Goal: Information Seeking & Learning: Find specific fact

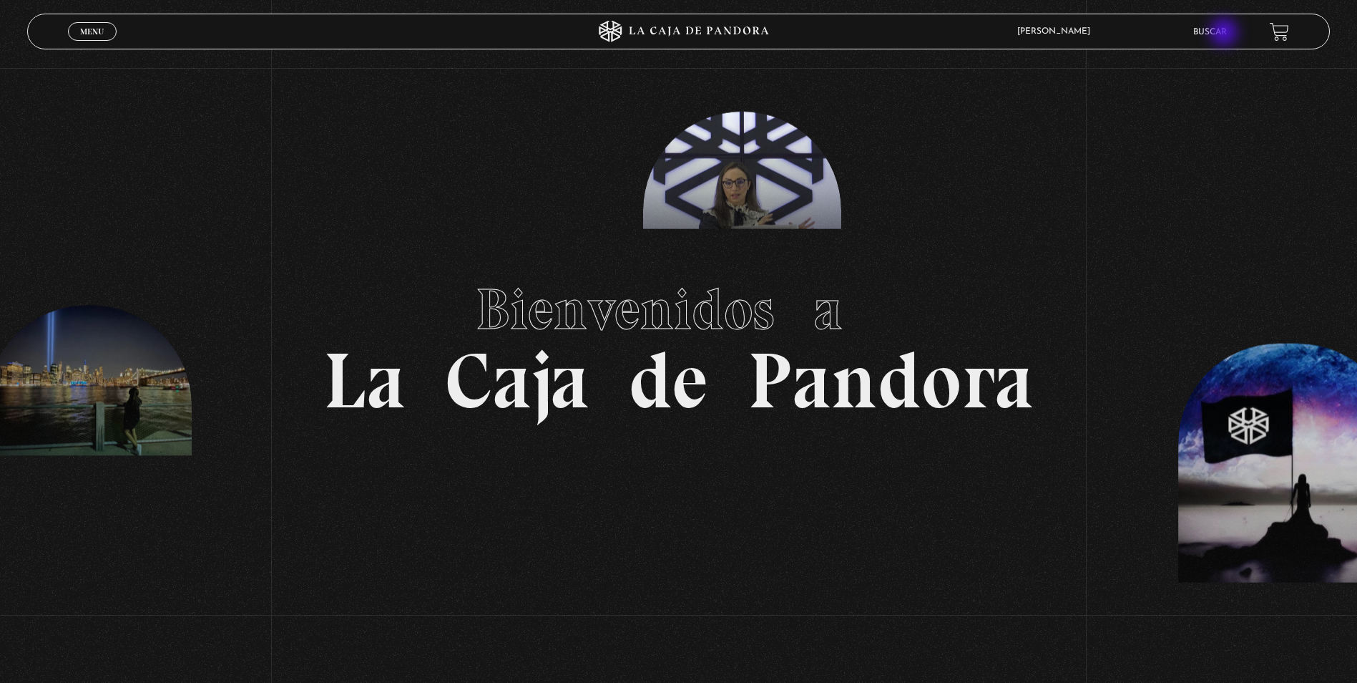
click at [1226, 34] on link "Buscar" at bounding box center [1211, 32] width 34 height 9
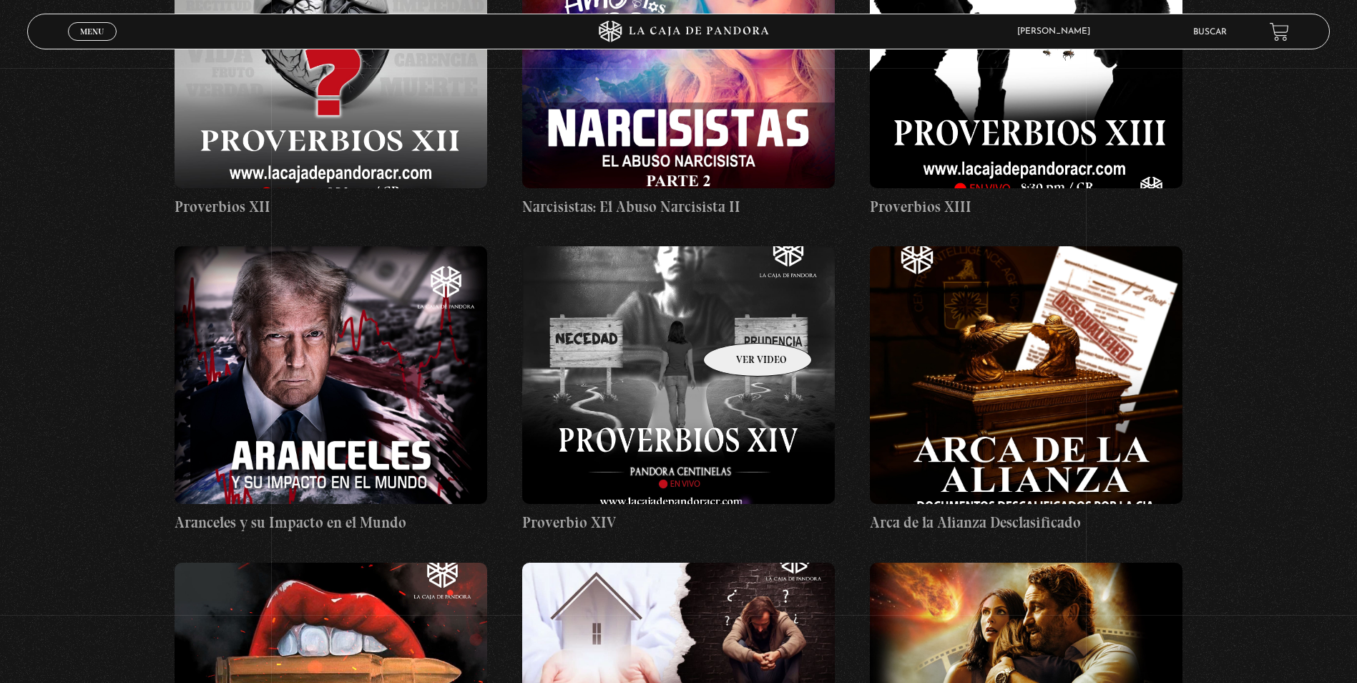
scroll to position [3649, 0]
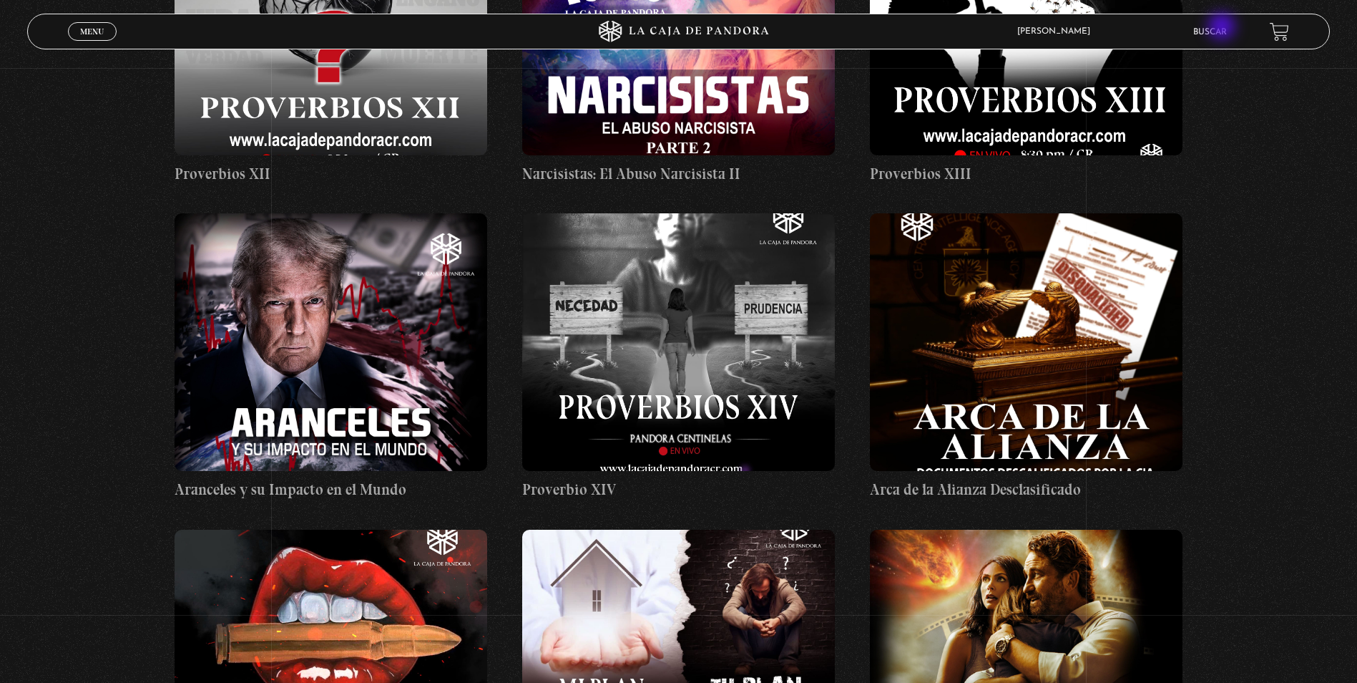
click at [1224, 28] on link "Buscar" at bounding box center [1211, 32] width 34 height 9
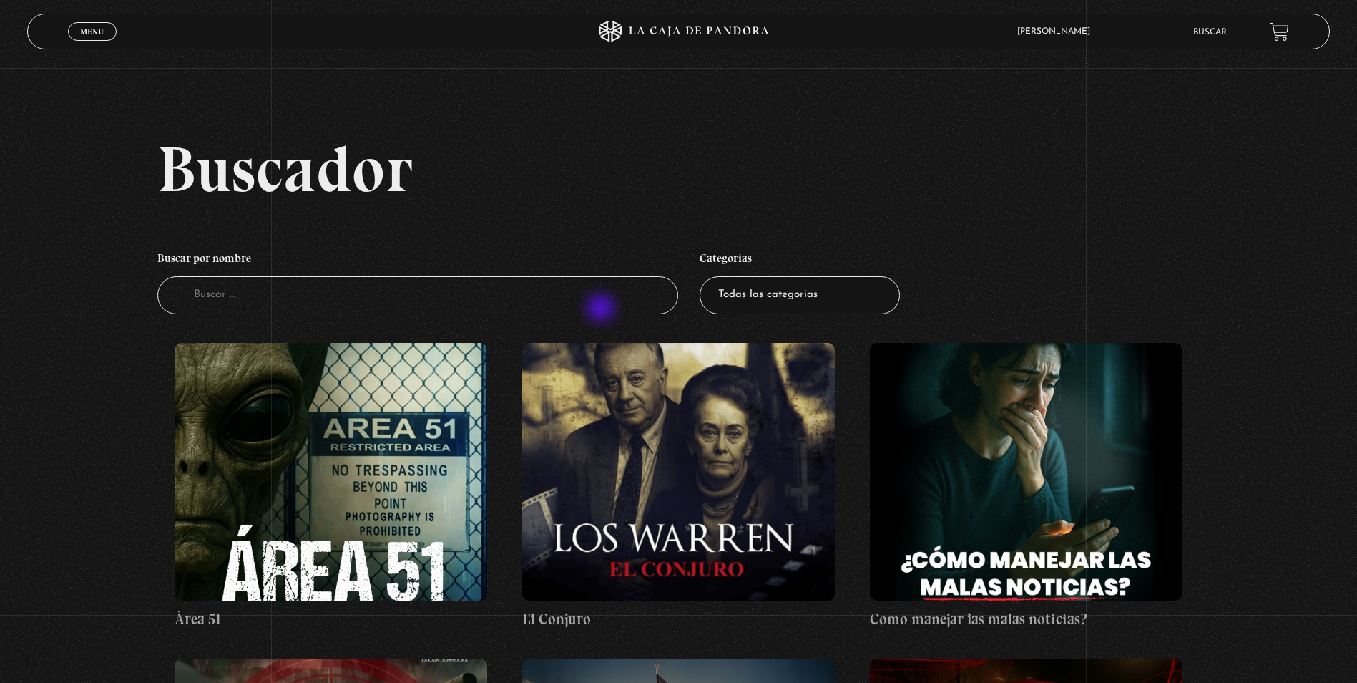
click at [602, 308] on input "Buscador" at bounding box center [417, 295] width 521 height 38
type input "proverbios"
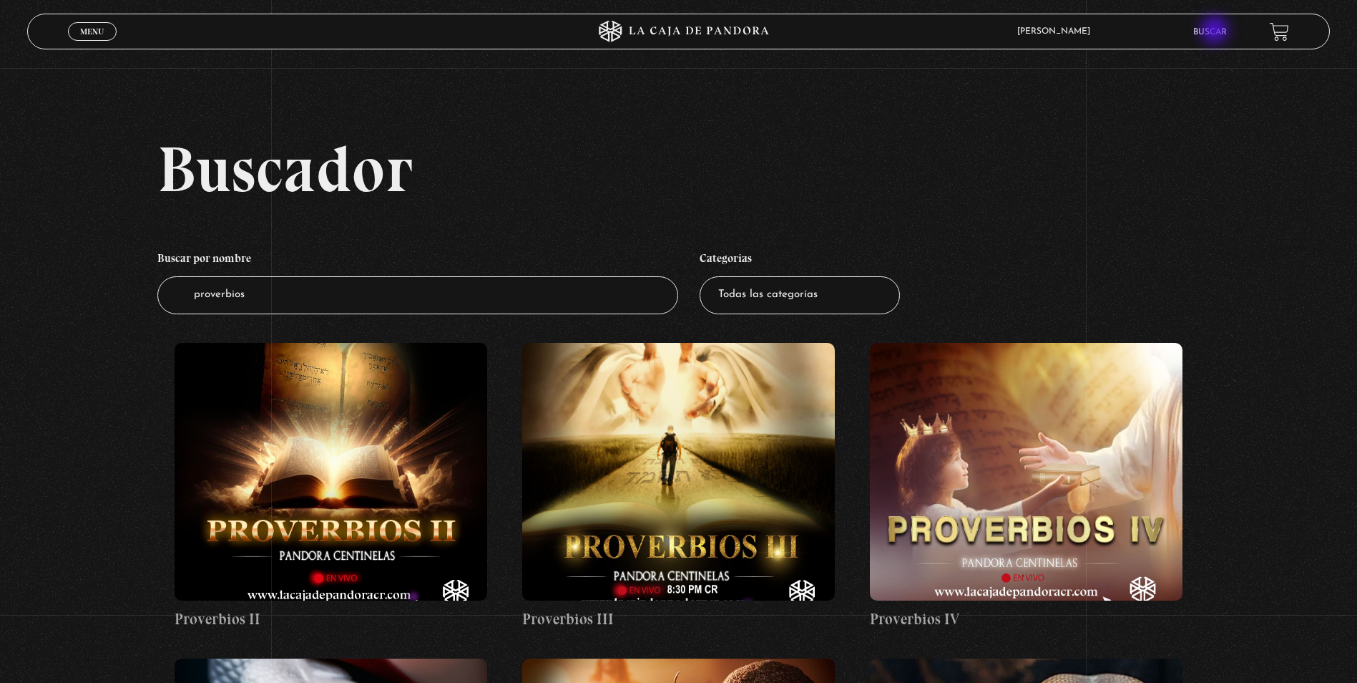
click at [1216, 31] on link "Buscar" at bounding box center [1211, 32] width 34 height 9
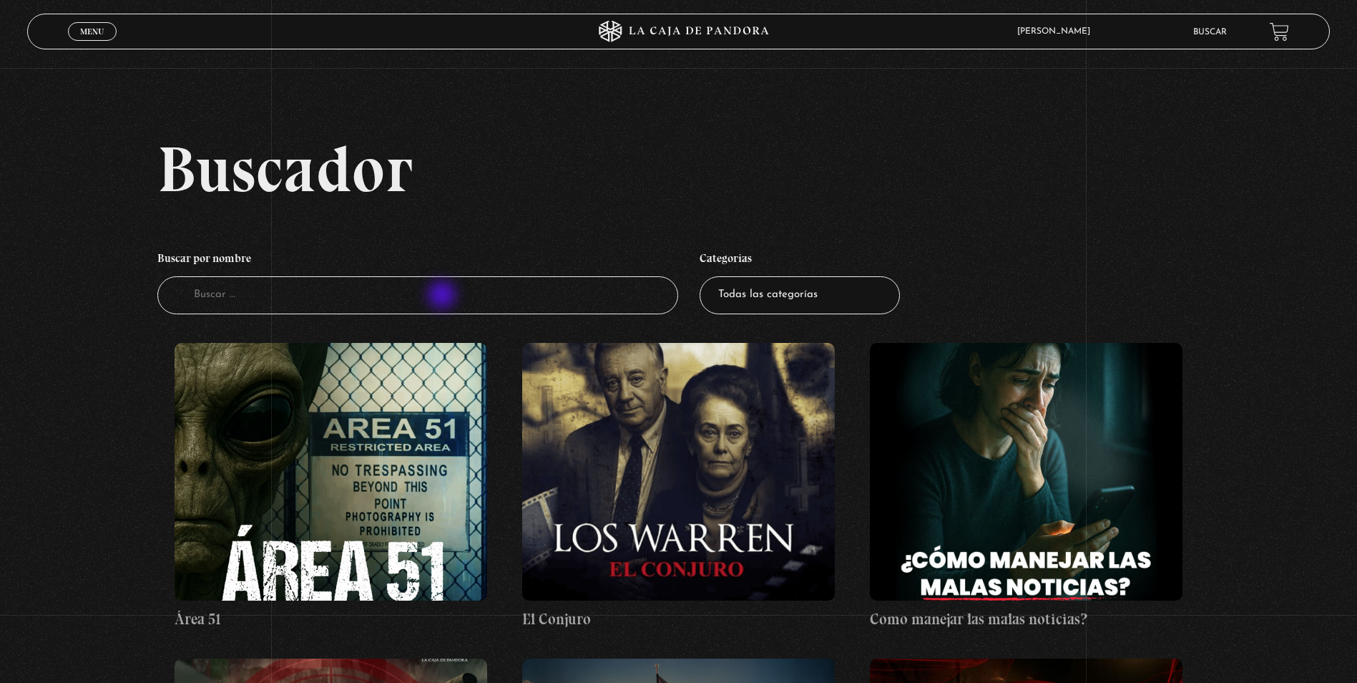
click at [444, 296] on input "Buscador" at bounding box center [417, 295] width 521 height 38
type input "arca de la alianza"
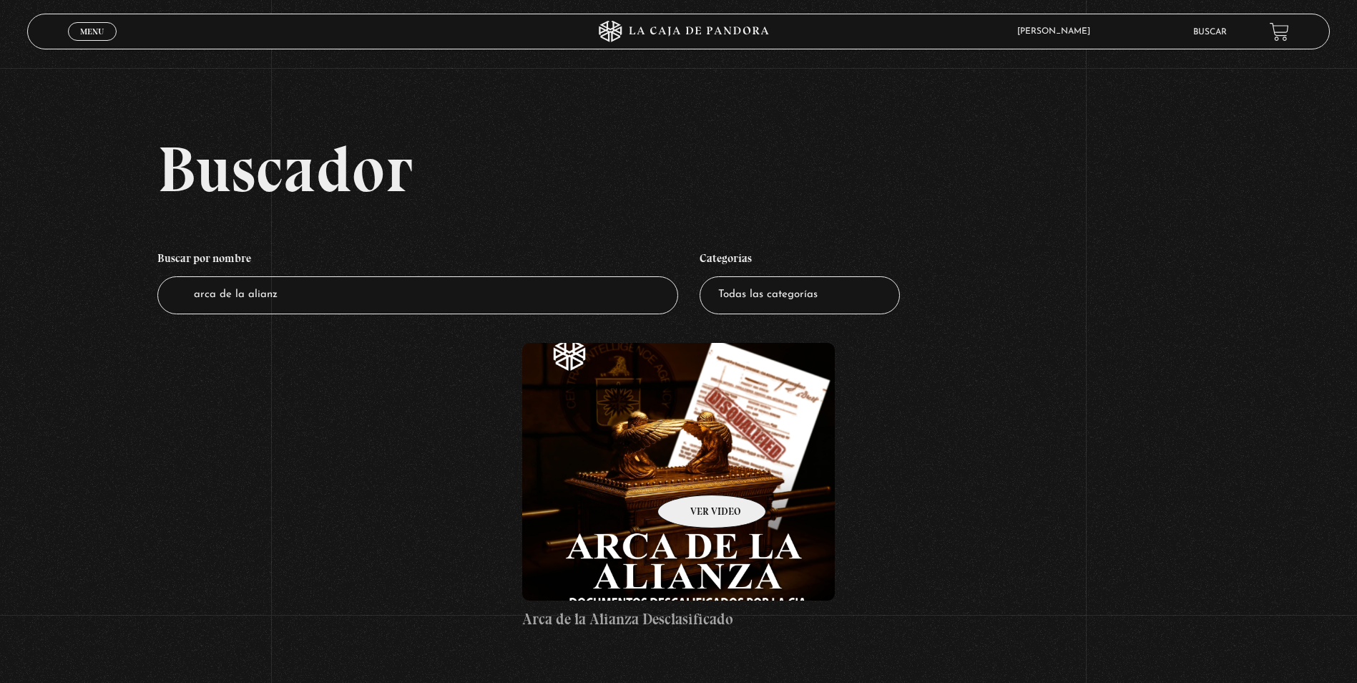
click at [693, 473] on figure at bounding box center [678, 472] width 313 height 258
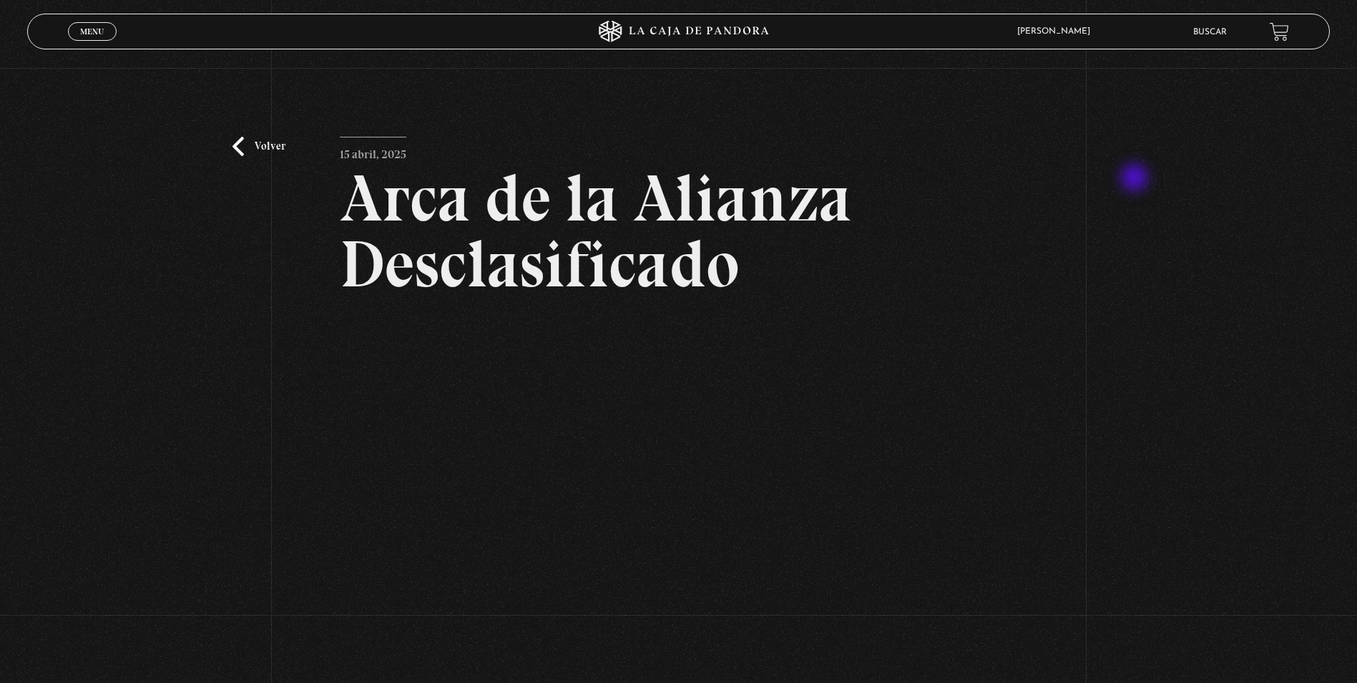
click at [1136, 179] on div "Volver [DATE] Arca de la Alianza Desclasificado WhatsApp Twitter Messenger Email" at bounding box center [678, 416] width 1357 height 697
